Goal: Task Accomplishment & Management: Use online tool/utility

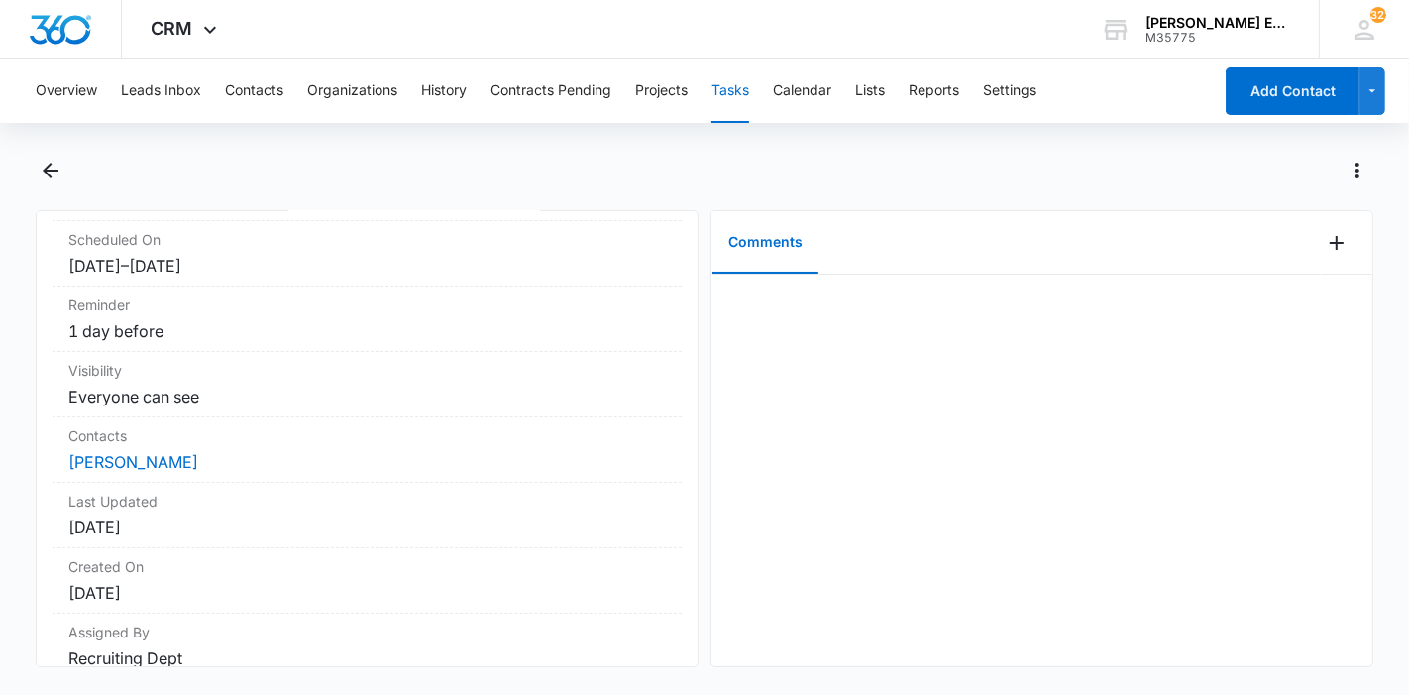
scroll to position [239, 0]
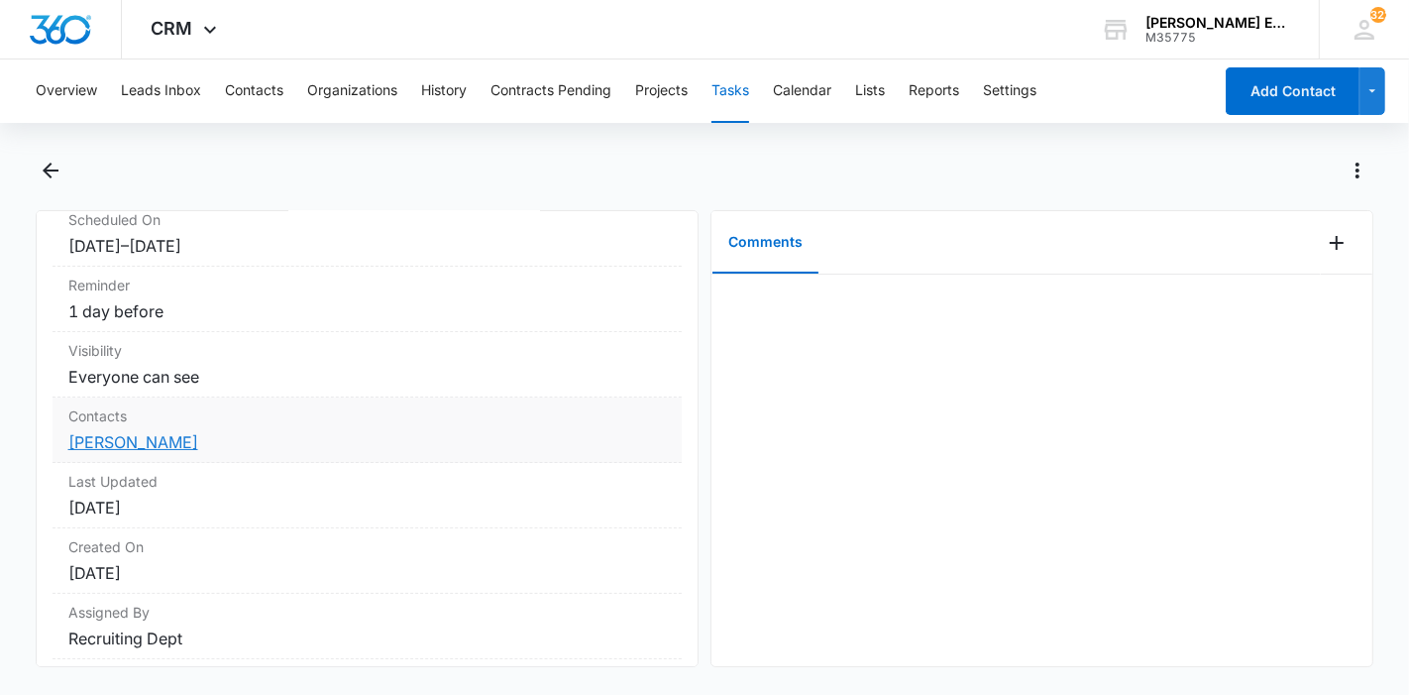
click at [109, 443] on link "[PERSON_NAME]" at bounding box center [133, 442] width 130 height 20
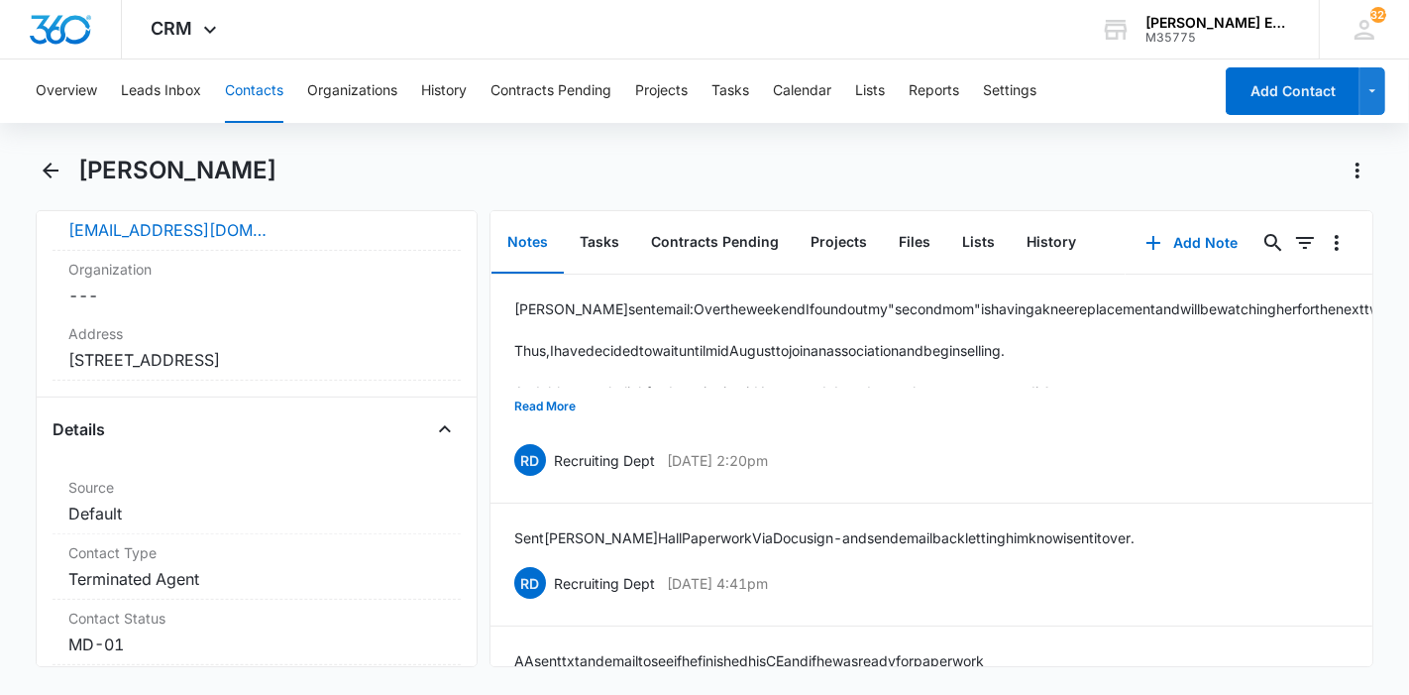
scroll to position [545, 0]
click at [559, 399] on button "Read More" at bounding box center [544, 406] width 61 height 38
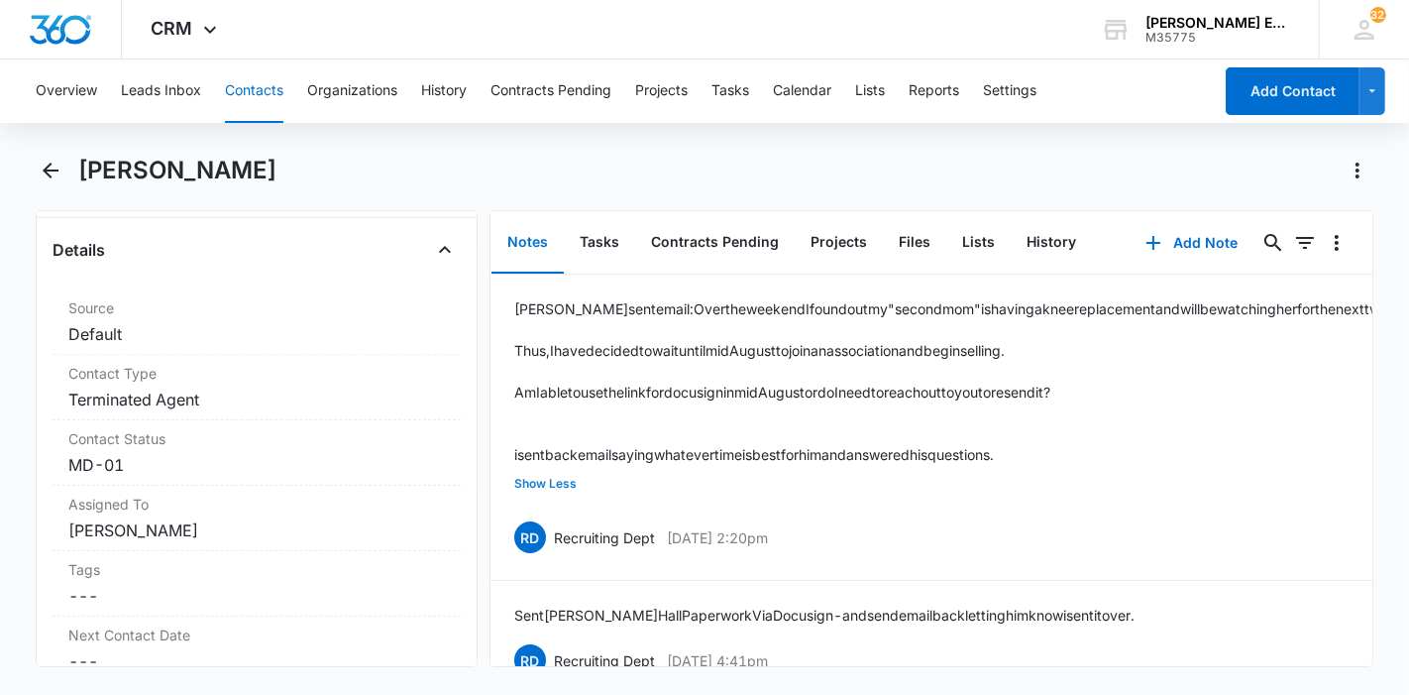
scroll to position [724, 0]
click at [1189, 248] on button "Add Note" at bounding box center [1192, 243] width 132 height 48
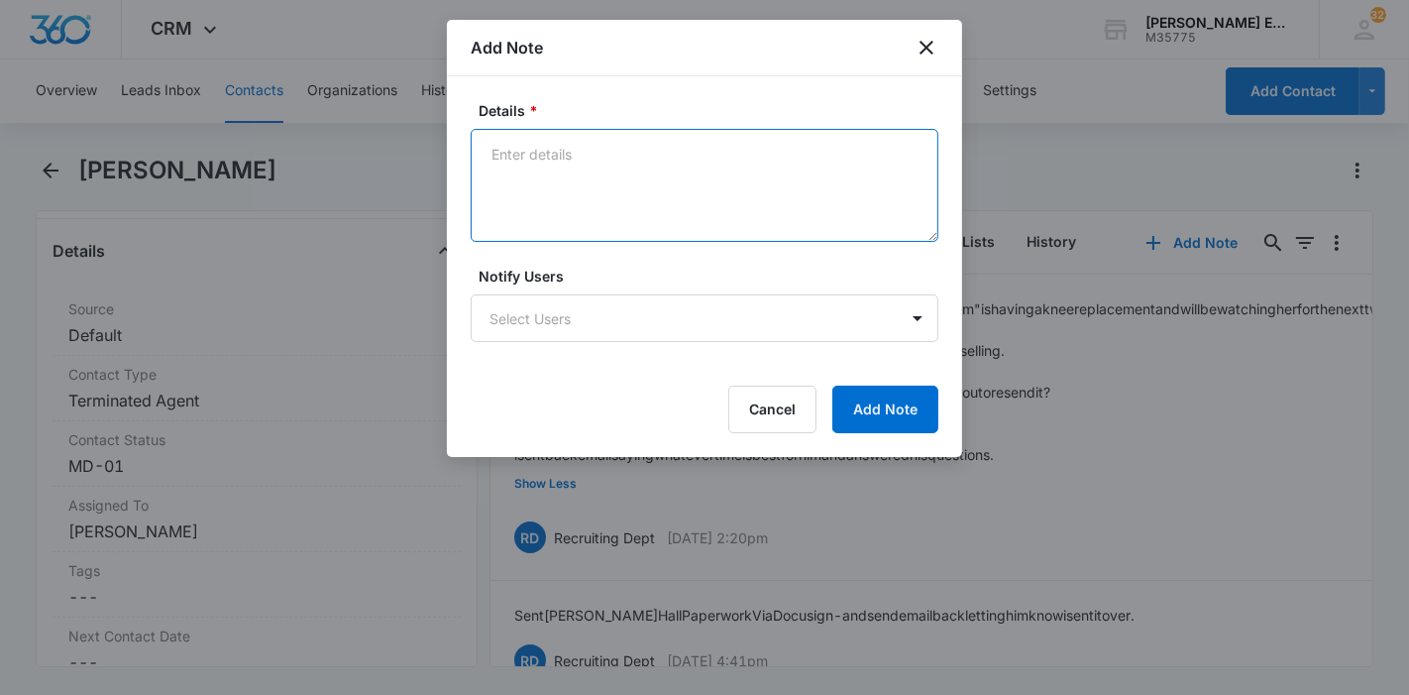
click at [688, 201] on textarea "Details *" at bounding box center [705, 185] width 468 height 113
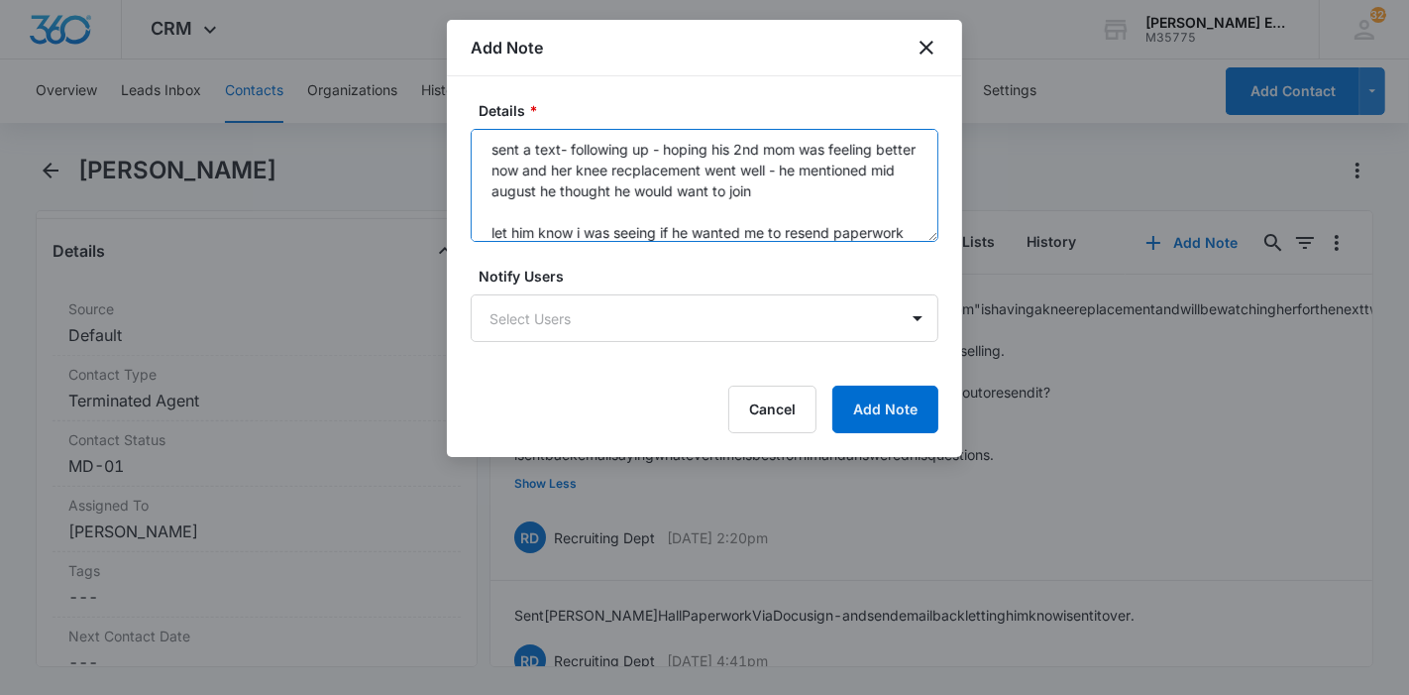
scroll to position [25, 0]
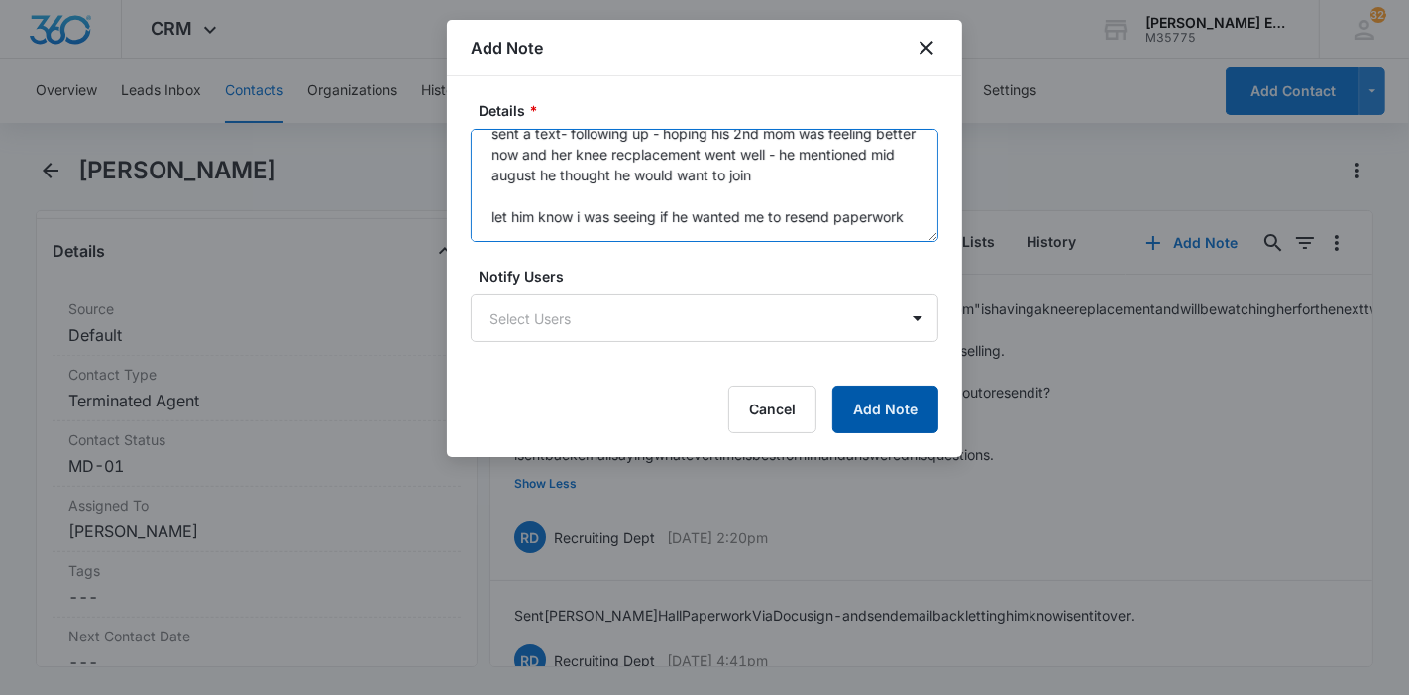
type textarea "sent a text- following up - hoping his 2nd mom was feeling better now and her k…"
click at [902, 405] on button "Add Note" at bounding box center [885, 409] width 106 height 48
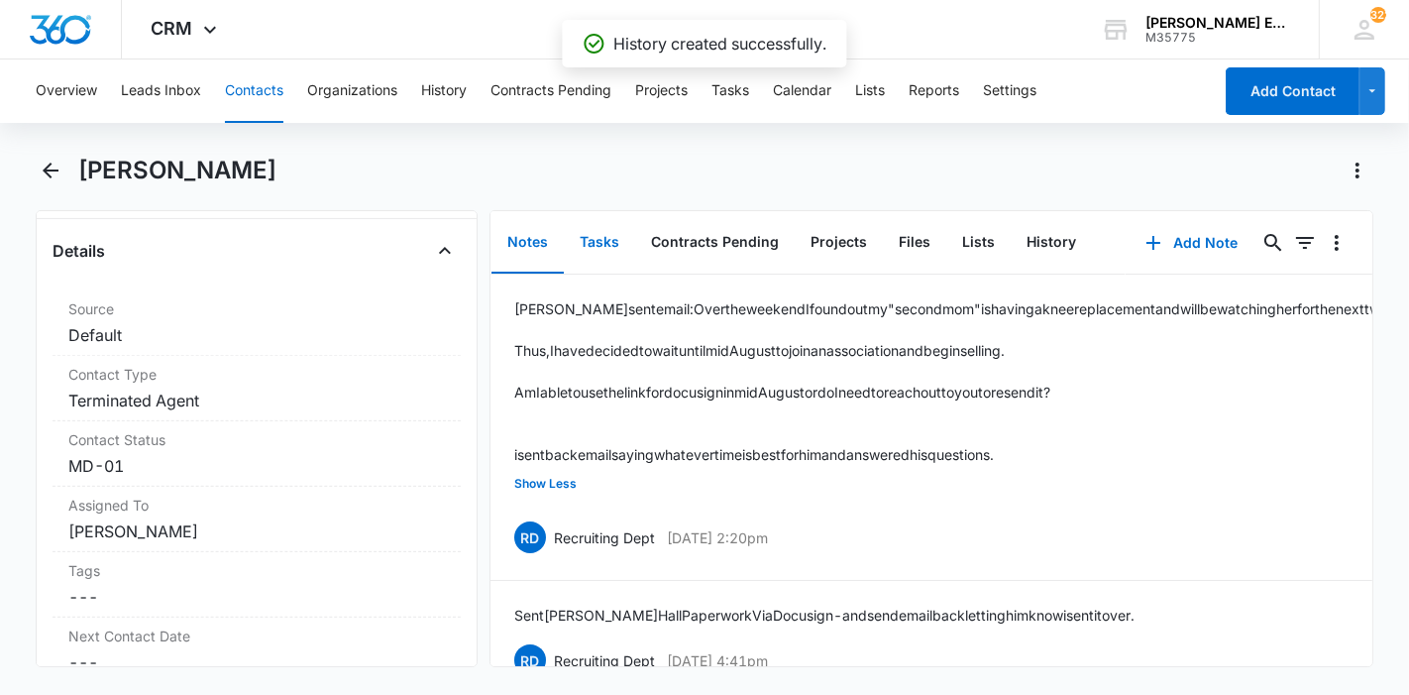
click at [611, 240] on button "Tasks" at bounding box center [599, 242] width 71 height 61
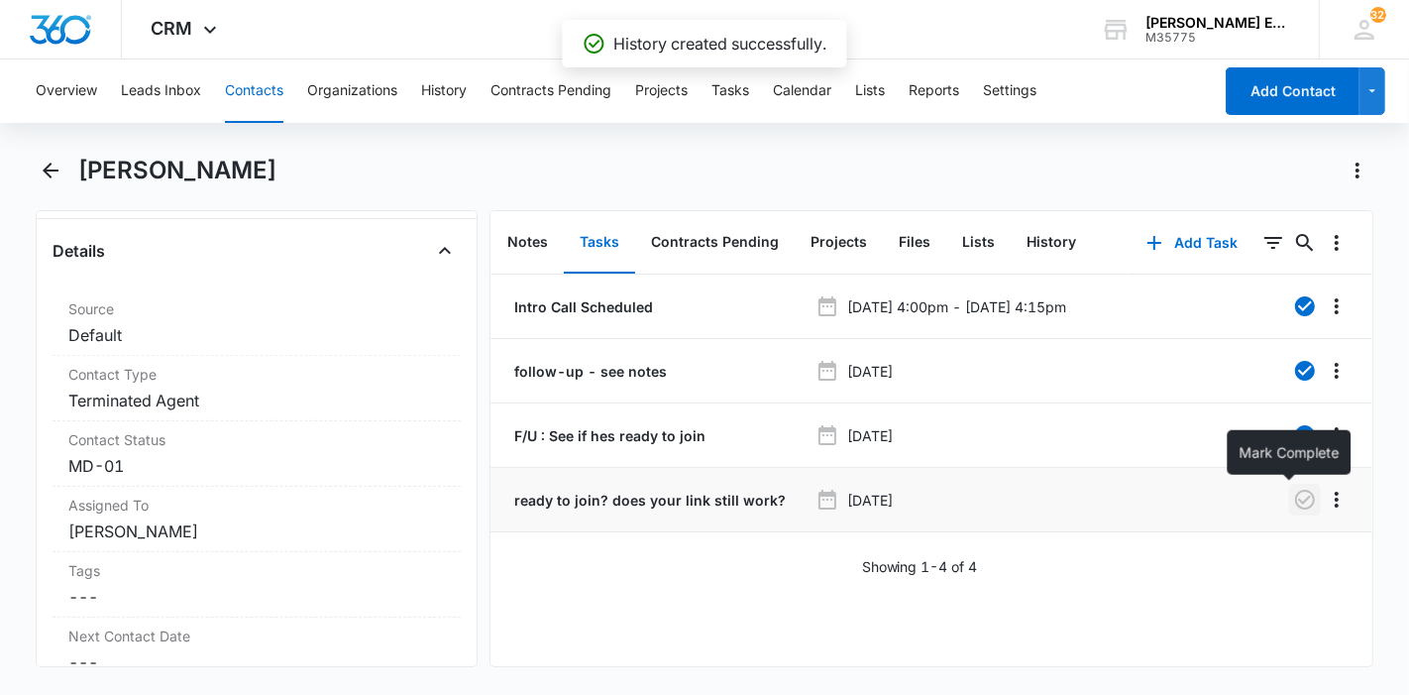
click at [1296, 502] on icon "button" at bounding box center [1305, 499] width 20 height 20
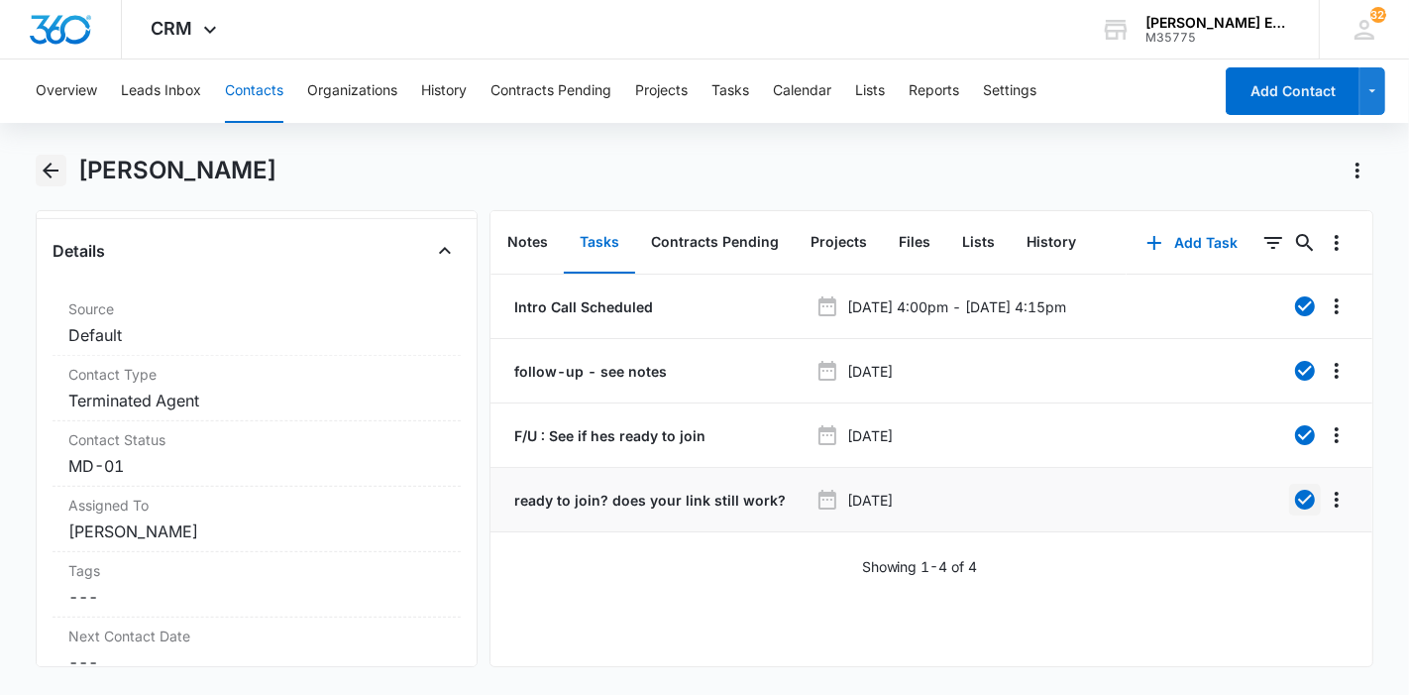
click at [51, 168] on icon "Back" at bounding box center [51, 171] width 24 height 24
